Goal: Information Seeking & Learning: Learn about a topic

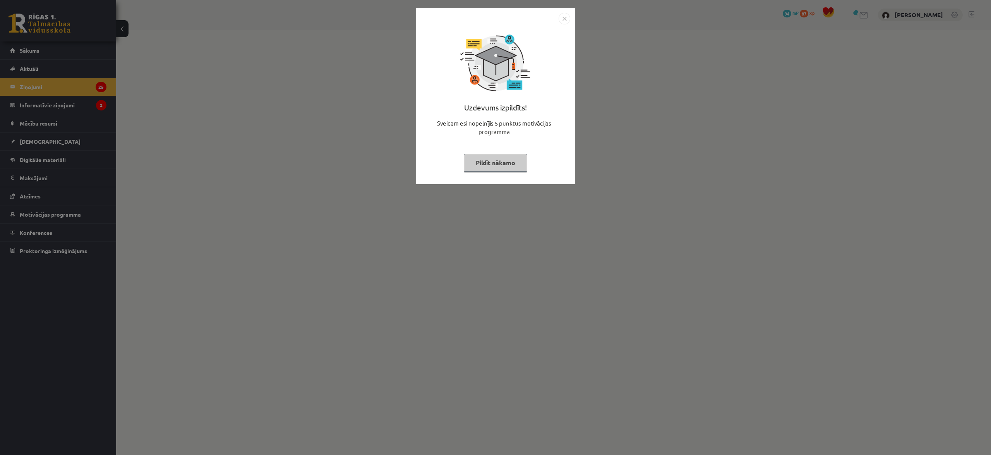
click at [491, 166] on button "Pildīt nākamo" at bounding box center [495, 163] width 63 height 18
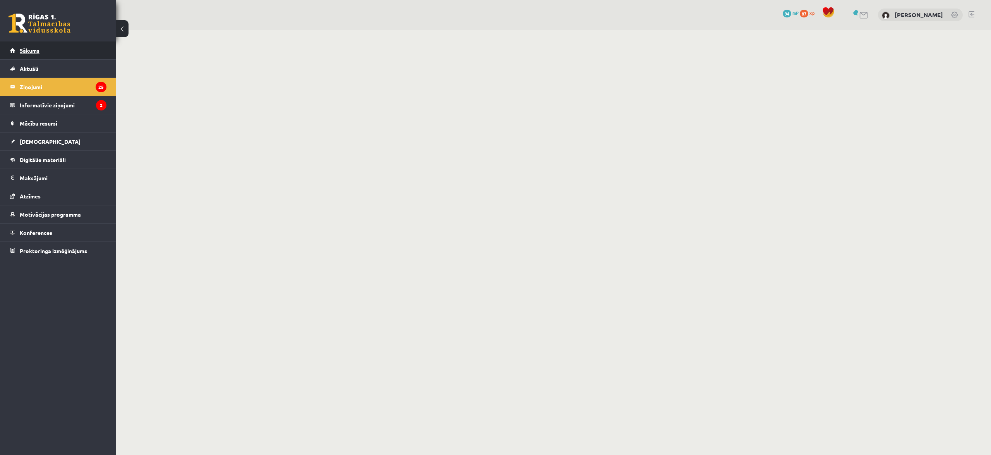
click at [15, 52] on link "Sākums" at bounding box center [58, 50] width 96 height 18
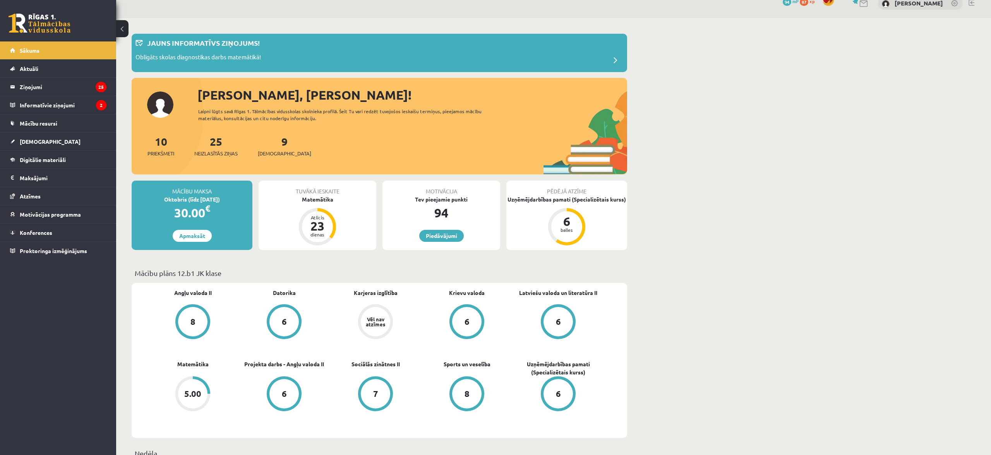
scroll to position [11, 0]
click at [30, 110] on legend "Informatīvie ziņojumi 2" at bounding box center [63, 105] width 87 height 18
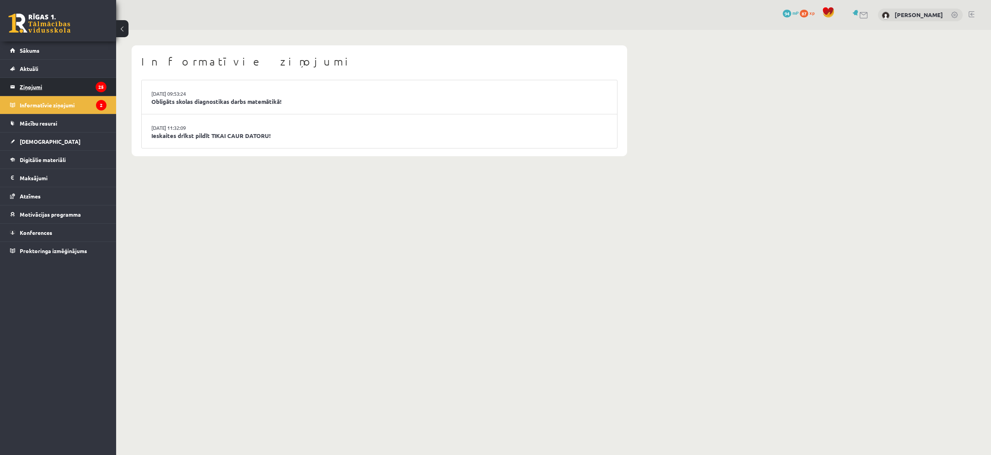
click at [34, 91] on legend "Ziņojumi 25" at bounding box center [63, 87] width 87 height 18
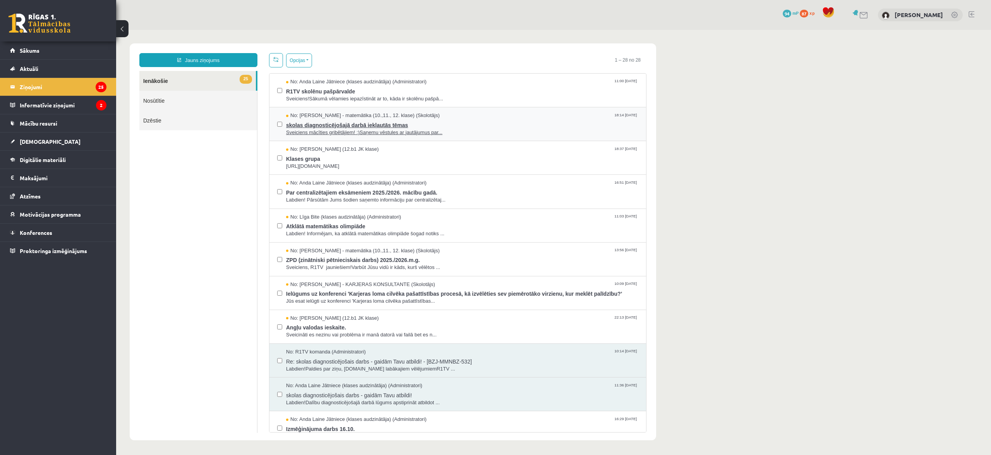
click at [394, 128] on div "skolas diagnosticējošajā darbā iekļautās tēmas Sveiciens mācīties gribētājiem! …" at bounding box center [462, 127] width 352 height 17
